Goal: Information Seeking & Learning: Compare options

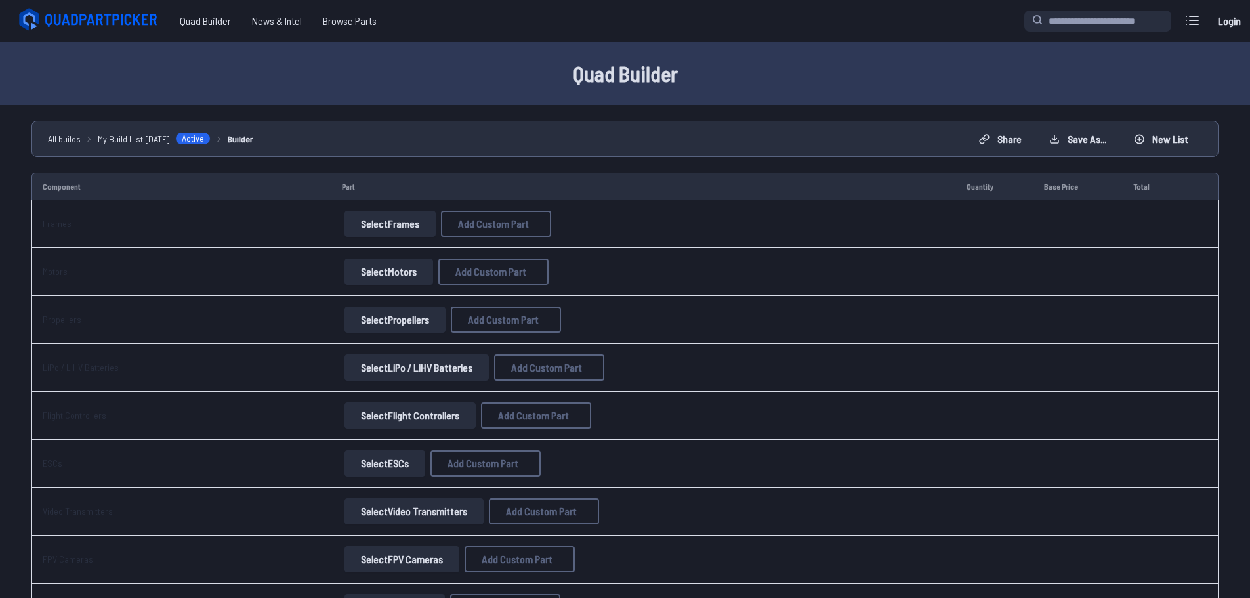
click at [388, 227] on button "Select Frames" at bounding box center [389, 224] width 91 height 26
click at [382, 228] on button "Select Frames" at bounding box center [389, 224] width 91 height 26
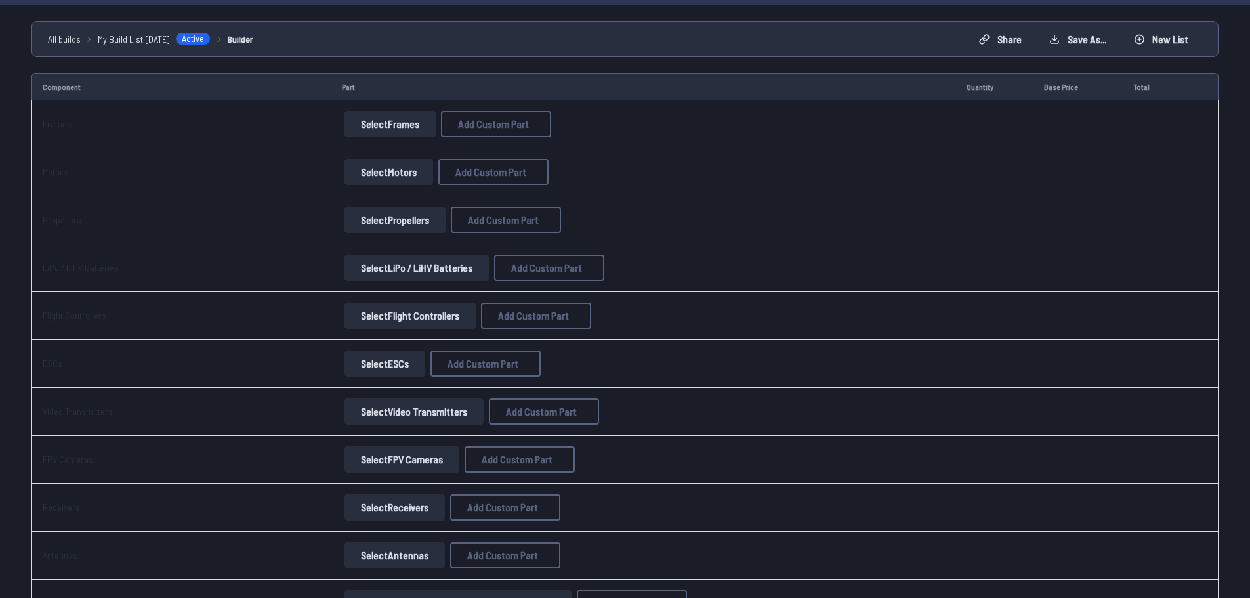
scroll to position [87, 0]
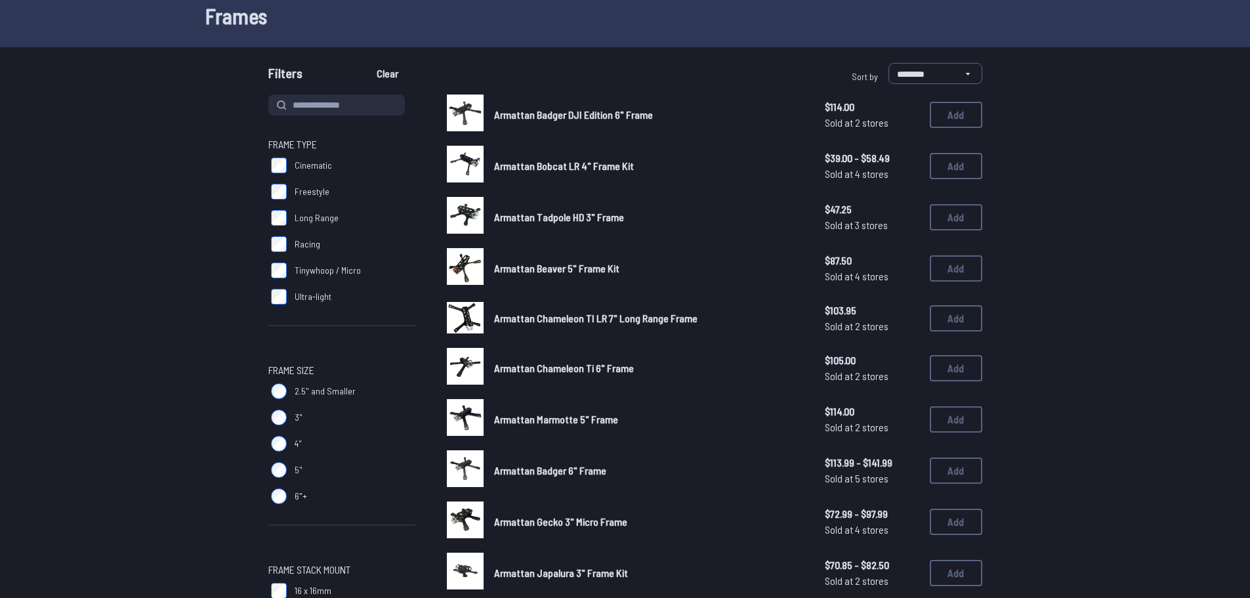
scroll to position [88, 0]
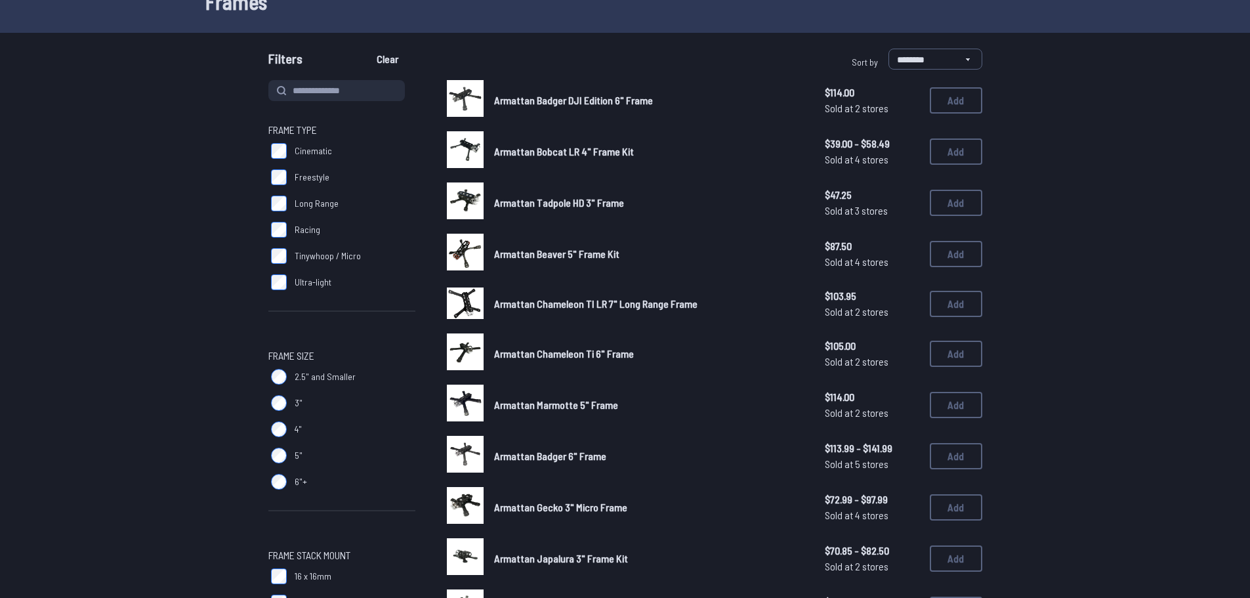
click at [1107, 266] on form "**********" at bounding box center [625, 592] width 1250 height 1086
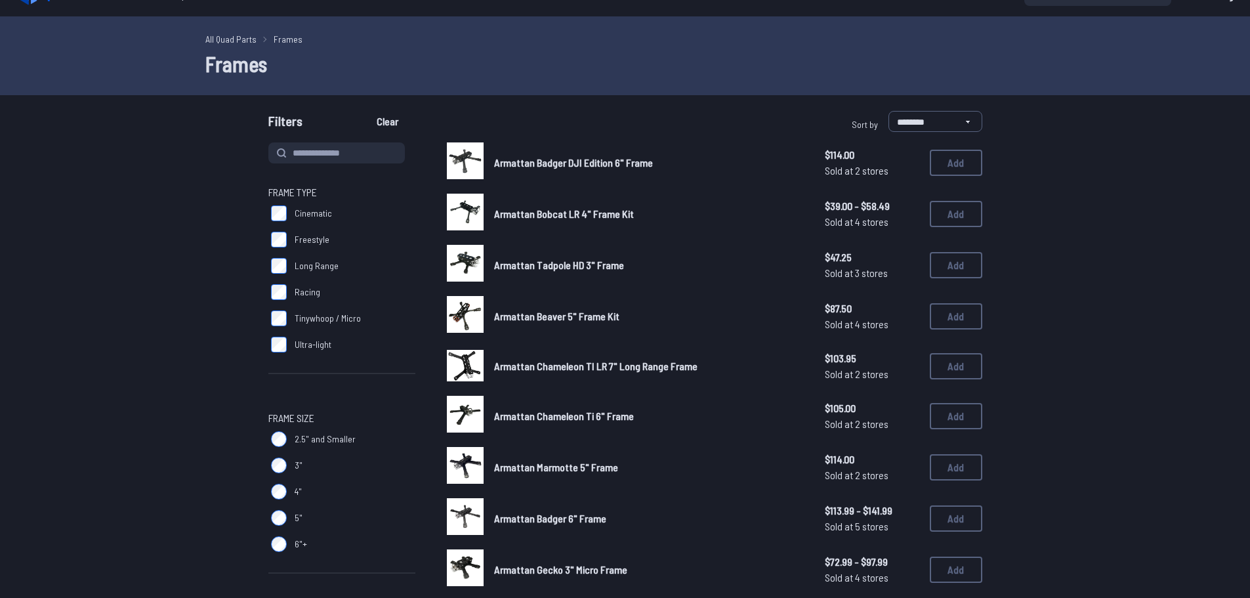
scroll to position [0, 0]
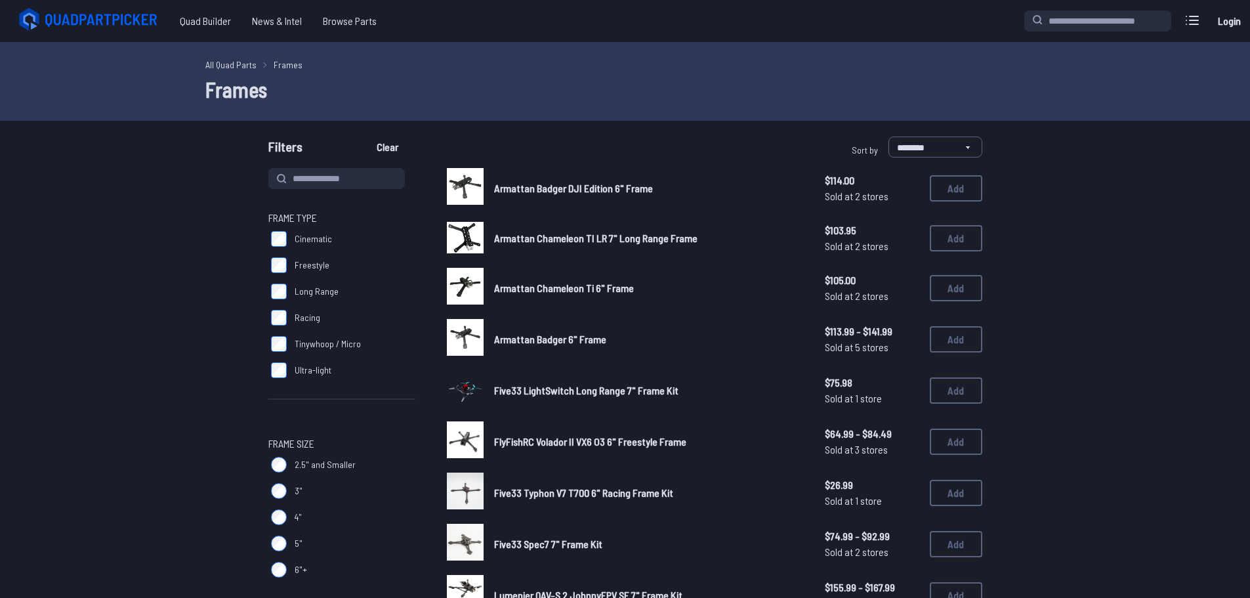
click at [459, 394] on img at bounding box center [465, 388] width 37 height 49
click at [630, 241] on span "Armattan Chameleon TI LR 7" Long Range Frame" at bounding box center [595, 238] width 203 height 12
click at [471, 239] on img at bounding box center [465, 237] width 37 height 31
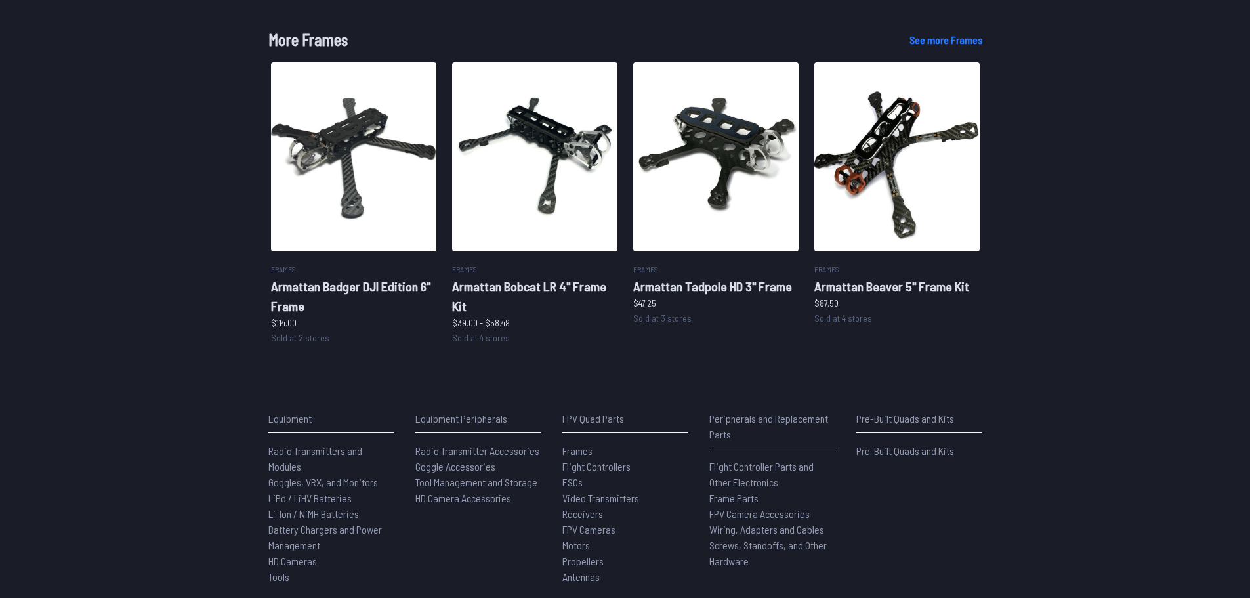
scroll to position [827, 0]
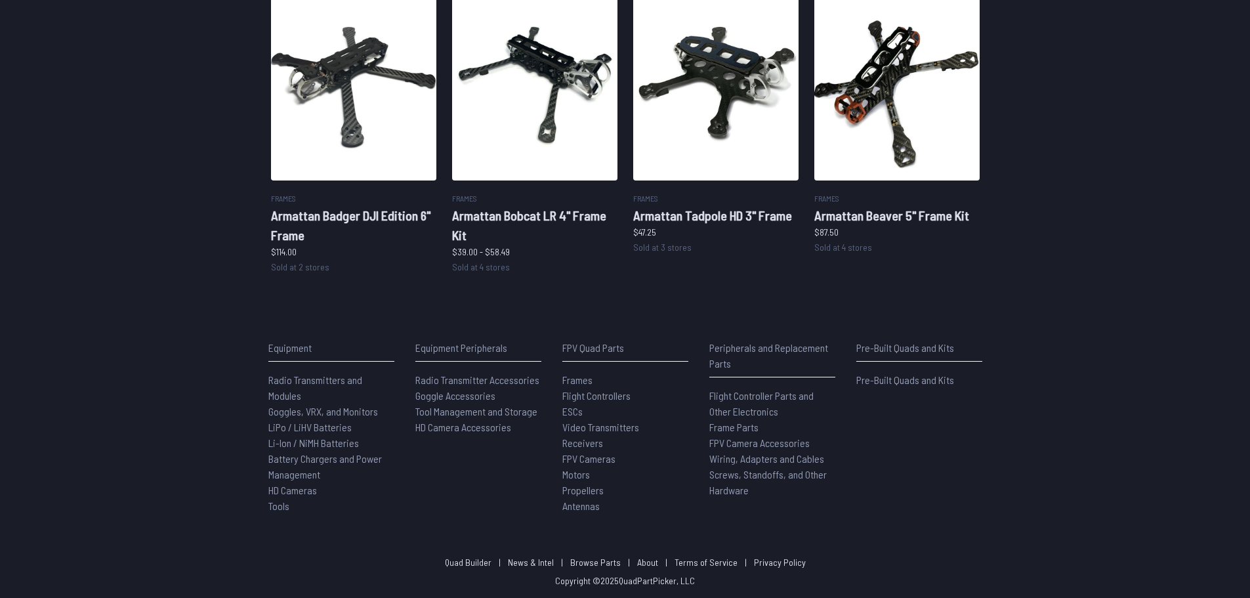
click at [569, 382] on span "Frames" at bounding box center [577, 379] width 30 height 12
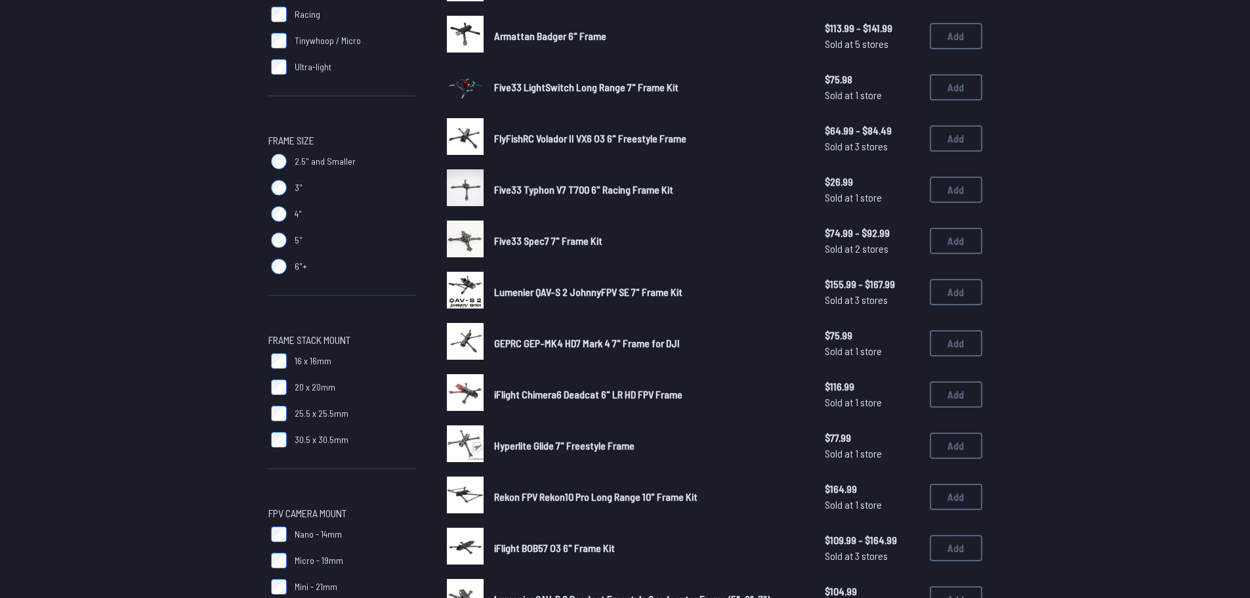
scroll to position [350, 0]
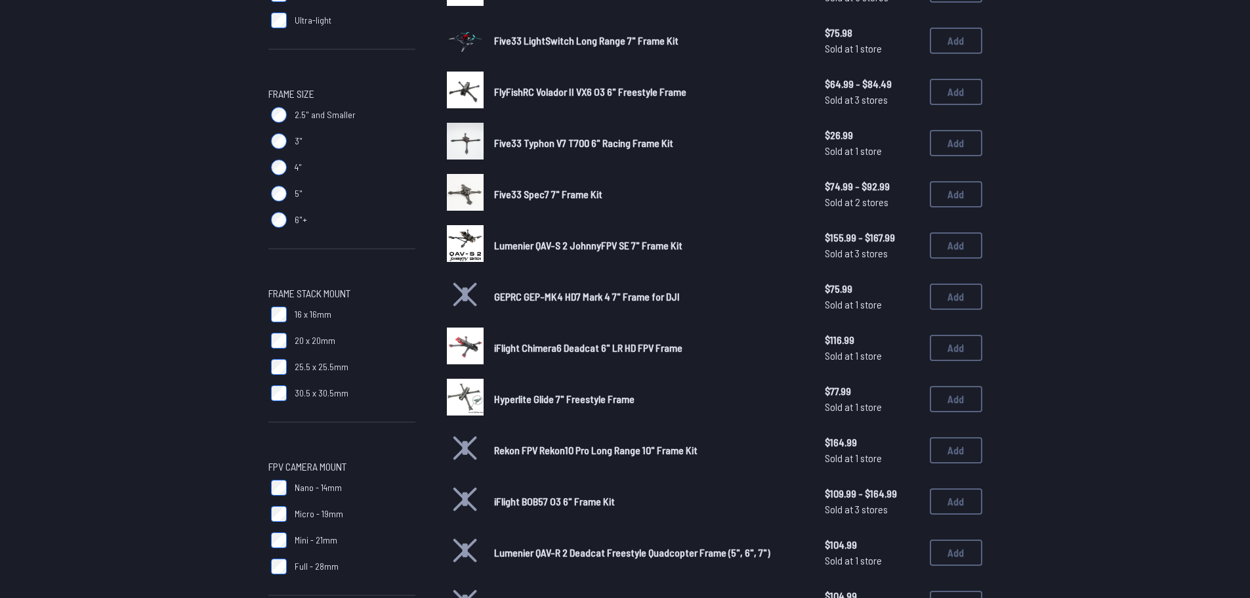
click at [606, 395] on span "Hyperlite Glide 7" Freestyle Frame" at bounding box center [564, 398] width 140 height 12
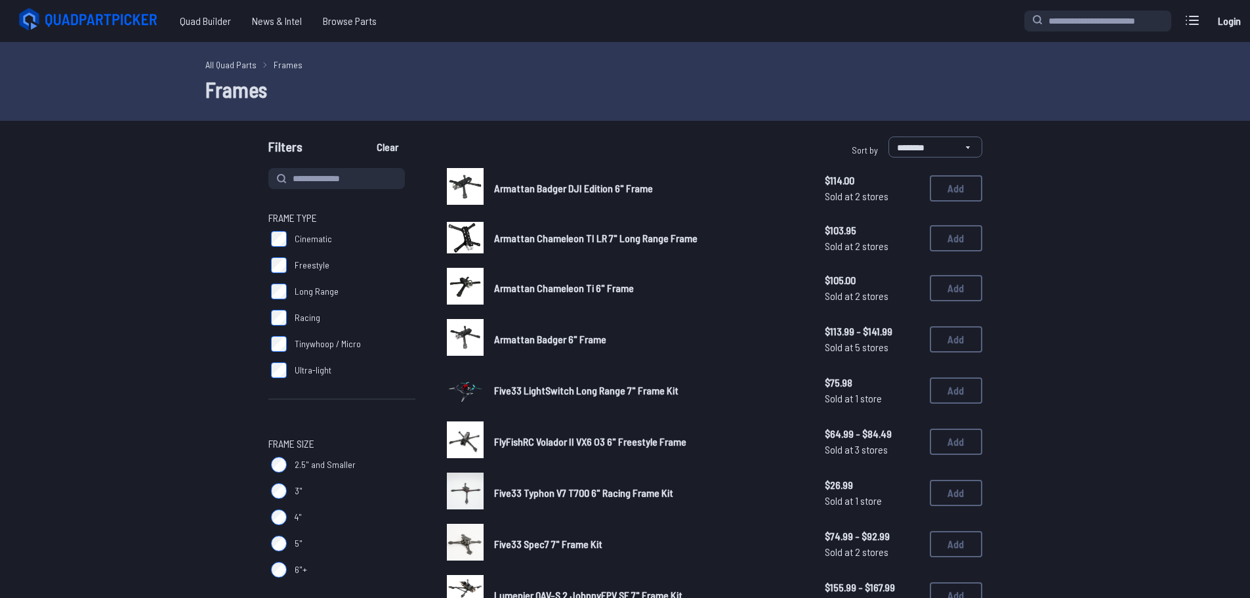
scroll to position [350, 0]
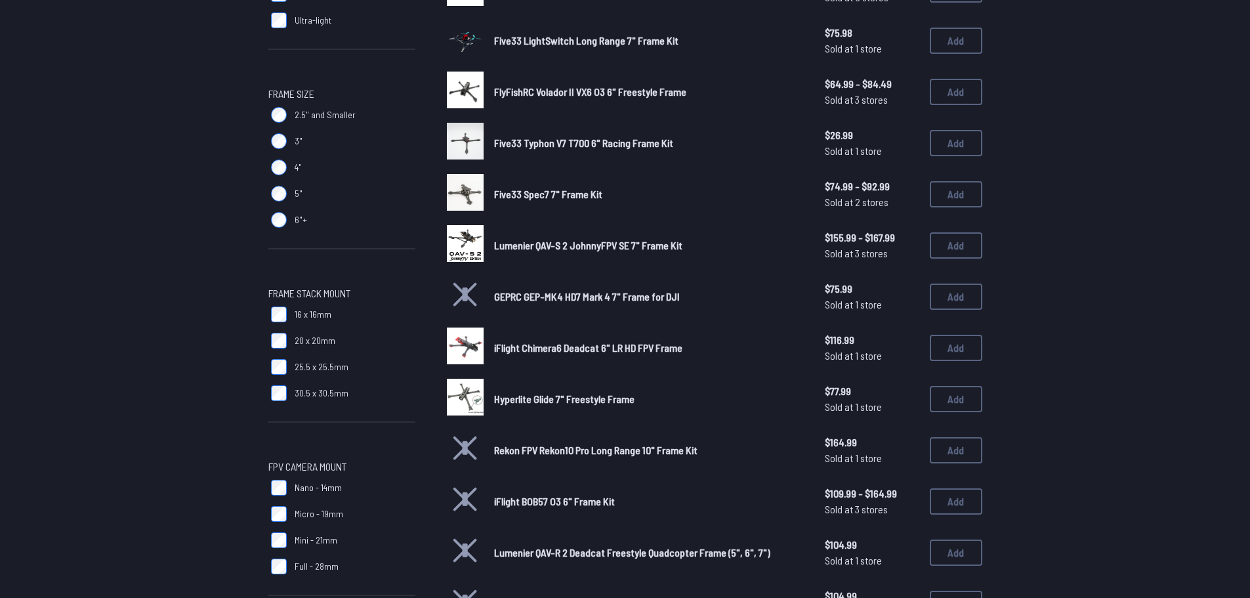
click at [531, 243] on span "Lumenier QAV-S 2 JohnnyFPV SE 7" Frame Kit" at bounding box center [588, 245] width 188 height 12
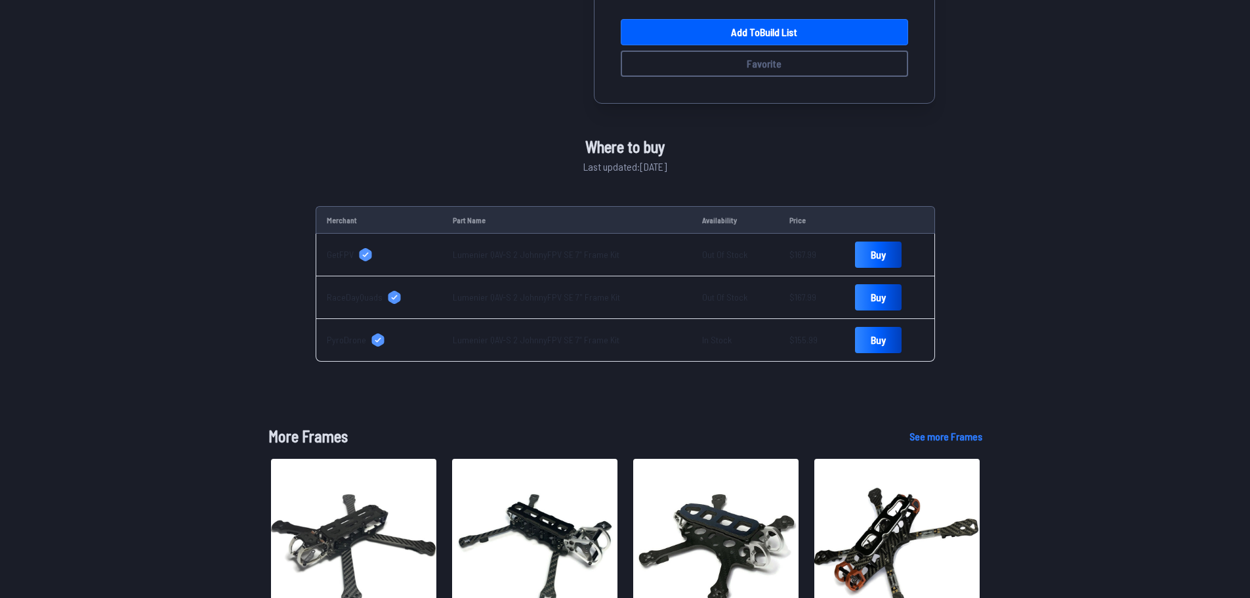
scroll to position [613, 0]
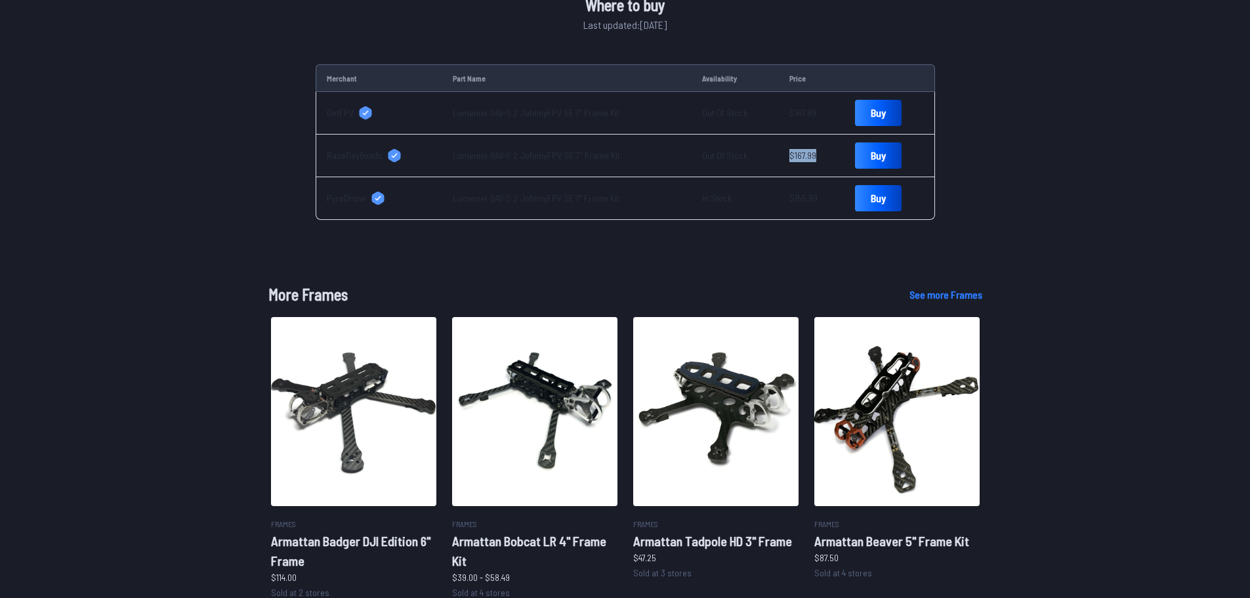
drag, startPoint x: 781, startPoint y: 155, endPoint x: 805, endPoint y: 156, distance: 24.3
click at [805, 156] on td "$167.99" at bounding box center [811, 155] width 65 height 43
copy td "$167.99"
